Goal: Navigation & Orientation: Find specific page/section

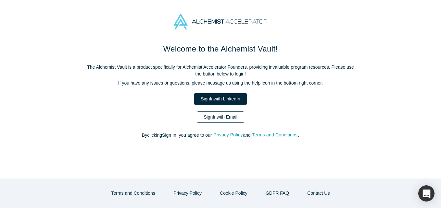
click at [214, 118] on link "Sign In with Email" at bounding box center [220, 117] width 47 height 11
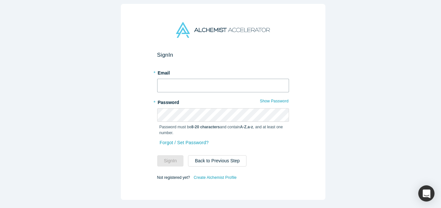
click at [174, 82] on input "text" at bounding box center [223, 86] width 132 height 14
type input "m"
type input "[EMAIL_ADDRESS][DOMAIN_NAME]"
click at [157, 156] on button "Sign In" at bounding box center [170, 161] width 27 height 11
